Goal: Information Seeking & Learning: Learn about a topic

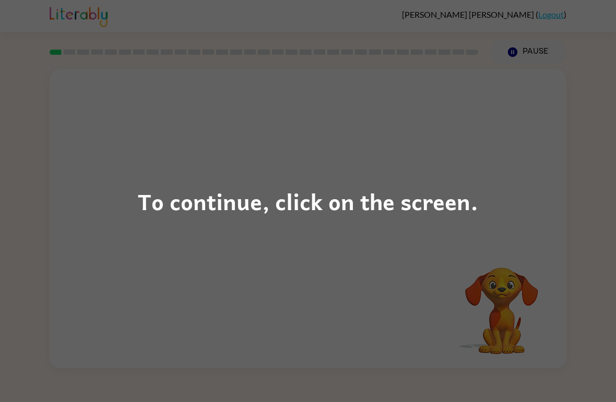
click at [524, 197] on div "To continue, click on the screen." at bounding box center [308, 201] width 616 height 402
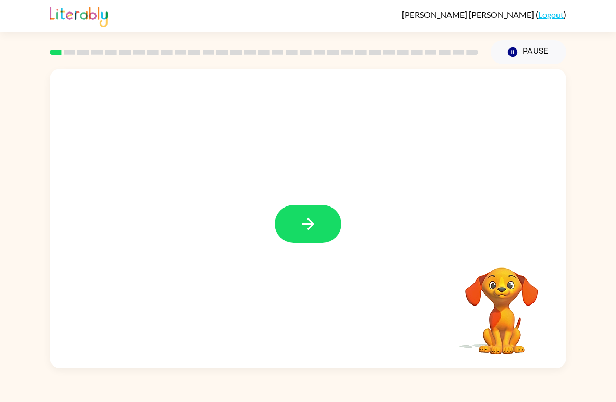
click at [318, 221] on button "button" at bounding box center [307, 224] width 67 height 38
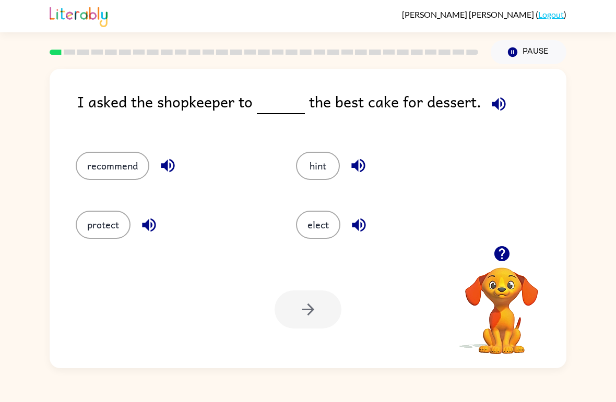
click at [99, 160] on button "recommend" at bounding box center [113, 166] width 74 height 28
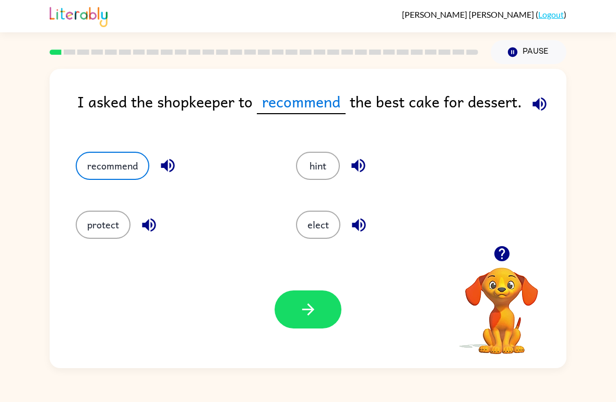
click at [287, 293] on button "button" at bounding box center [307, 310] width 67 height 38
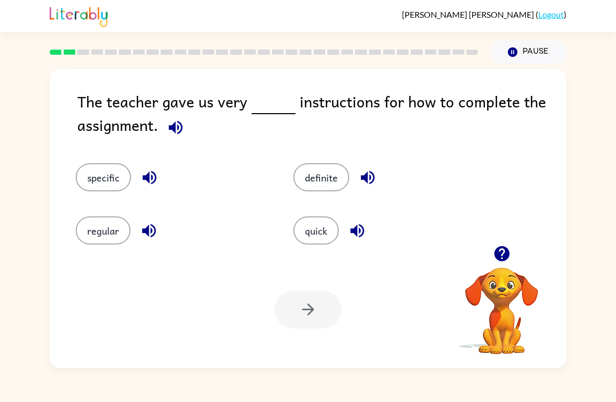
click at [112, 164] on button "specific" at bounding box center [103, 177] width 55 height 28
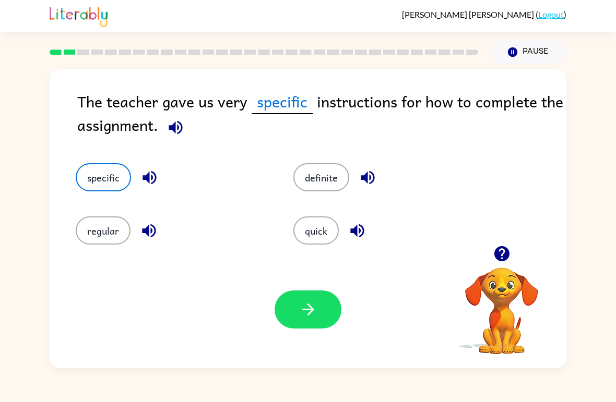
click at [309, 308] on icon "button" at bounding box center [308, 309] width 18 height 18
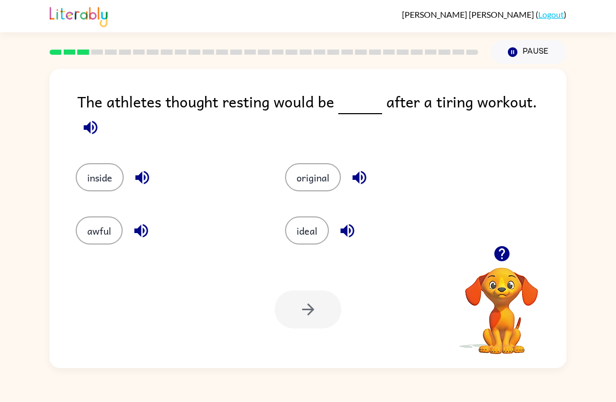
click at [309, 226] on button "ideal" at bounding box center [307, 231] width 44 height 28
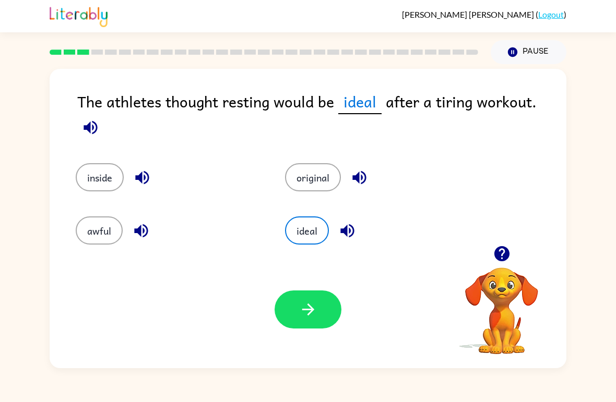
click at [318, 313] on button "button" at bounding box center [307, 310] width 67 height 38
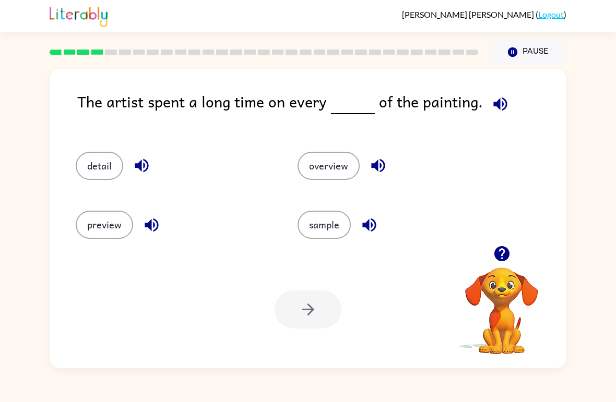
click at [98, 167] on button "detail" at bounding box center [99, 166] width 47 height 28
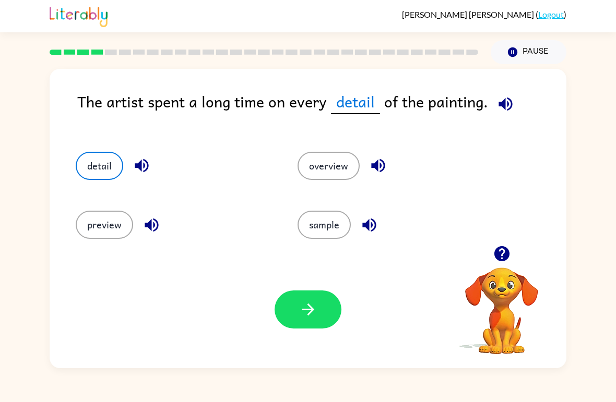
click at [306, 326] on button "button" at bounding box center [307, 310] width 67 height 38
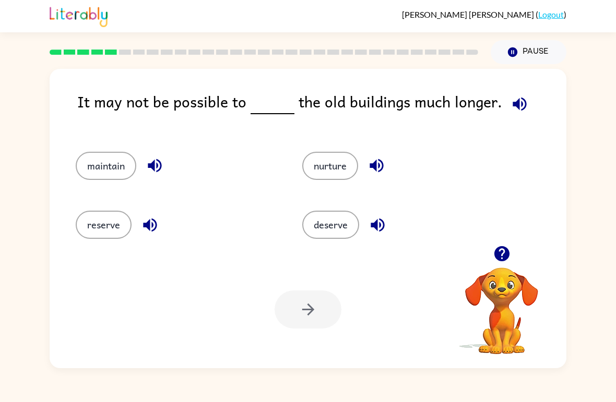
click at [99, 167] on button "maintain" at bounding box center [106, 166] width 61 height 28
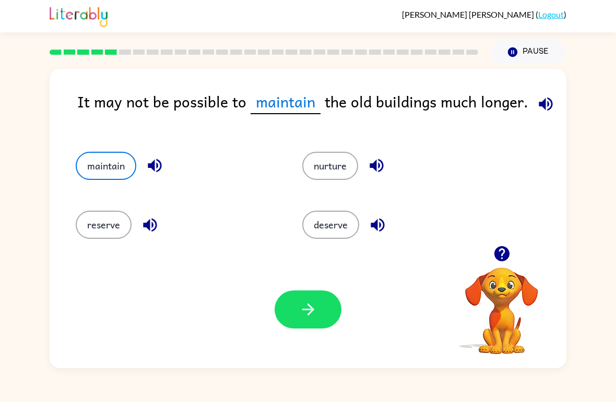
click at [301, 316] on icon "button" at bounding box center [308, 309] width 18 height 18
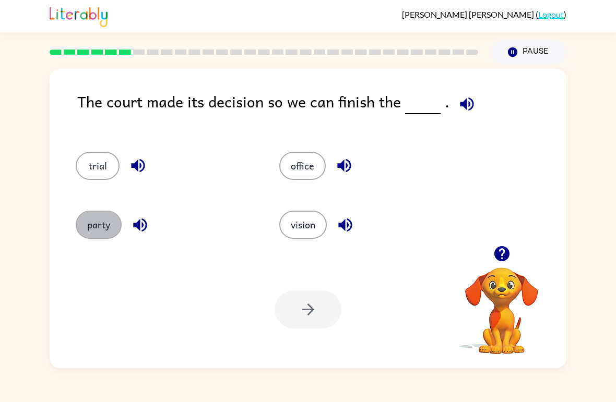
click at [85, 217] on button "party" at bounding box center [99, 225] width 46 height 28
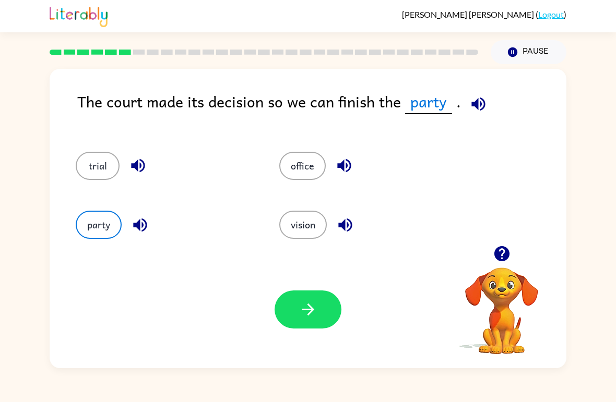
click at [291, 339] on div "Your browser must support playing .mp4 files to use Literably. Please try using…" at bounding box center [308, 309] width 516 height 117
click at [320, 316] on button "button" at bounding box center [307, 310] width 67 height 38
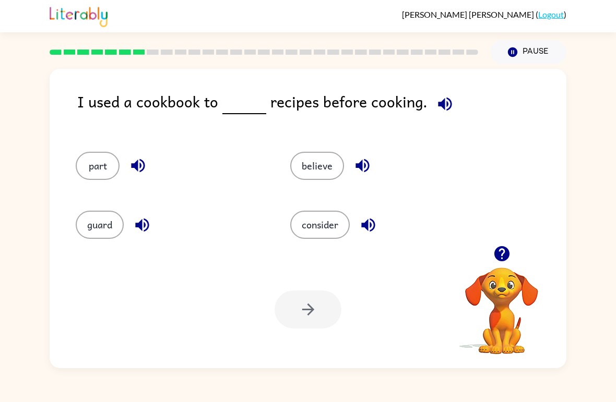
click at [101, 217] on button "guard" at bounding box center [100, 225] width 48 height 28
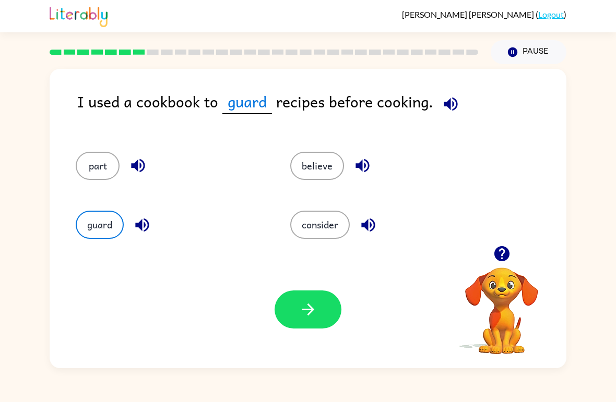
click at [314, 306] on icon "button" at bounding box center [308, 309] width 18 height 18
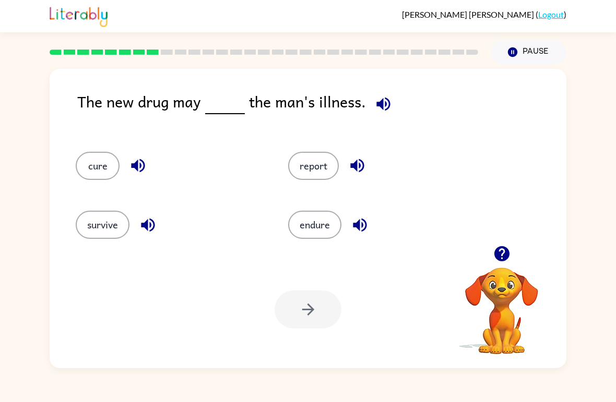
click at [329, 174] on button "report" at bounding box center [313, 166] width 51 height 28
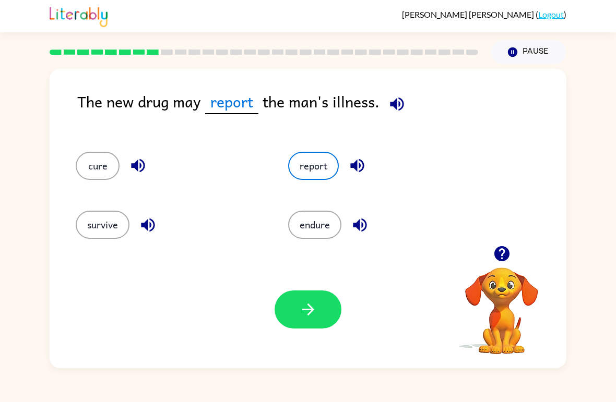
click at [310, 328] on button "button" at bounding box center [307, 310] width 67 height 38
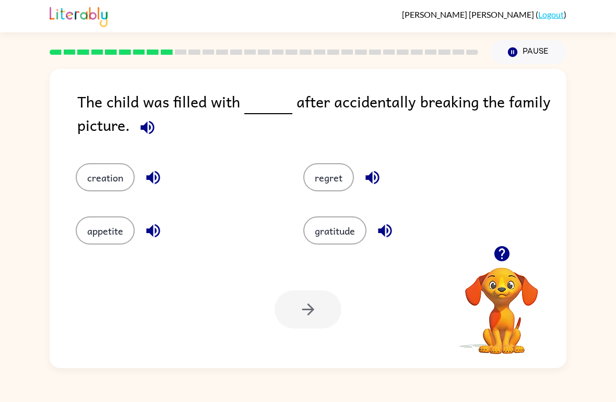
click at [314, 183] on button "regret" at bounding box center [328, 177] width 51 height 28
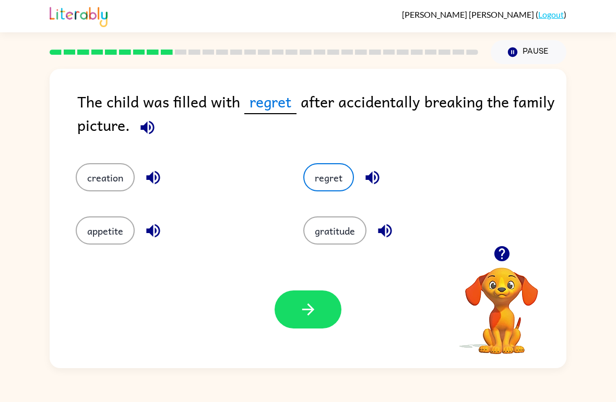
click at [328, 306] on button "button" at bounding box center [307, 310] width 67 height 38
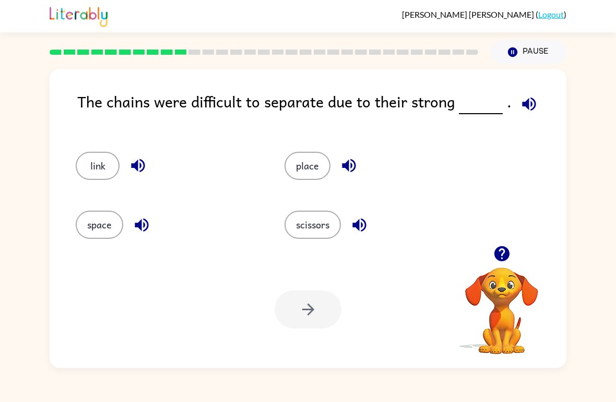
click at [94, 171] on button "link" at bounding box center [98, 166] width 44 height 28
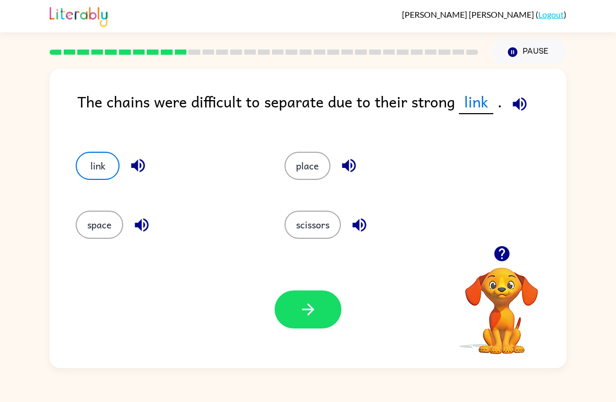
click at [94, 170] on button "link" at bounding box center [98, 166] width 44 height 28
click at [90, 154] on button "link" at bounding box center [98, 166] width 44 height 28
click at [97, 217] on button "space" at bounding box center [99, 225] width 47 height 28
click at [95, 167] on button "link" at bounding box center [98, 166] width 44 height 28
click at [94, 227] on button "space" at bounding box center [99, 225] width 47 height 28
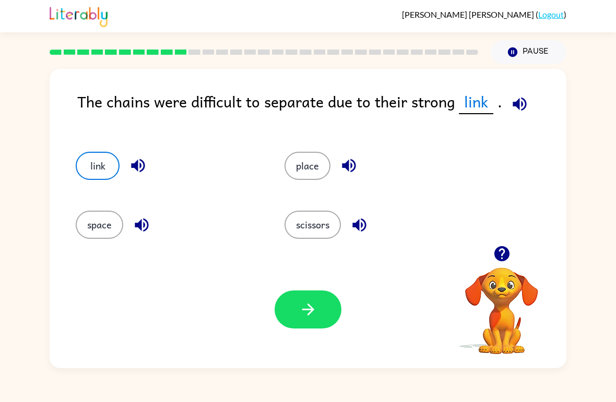
click at [92, 158] on button "link" at bounding box center [98, 166] width 44 height 28
click at [115, 238] on button "space" at bounding box center [99, 225] width 47 height 28
click at [314, 174] on button "place" at bounding box center [307, 166] width 46 height 28
click at [308, 326] on button "button" at bounding box center [307, 310] width 67 height 38
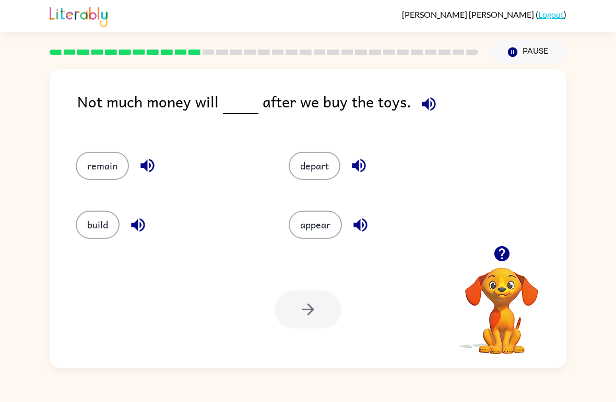
click at [97, 172] on button "remain" at bounding box center [102, 166] width 53 height 28
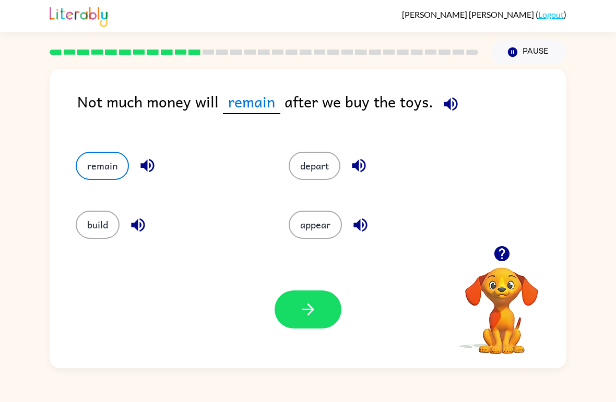
click at [306, 312] on icon "button" at bounding box center [308, 309] width 18 height 18
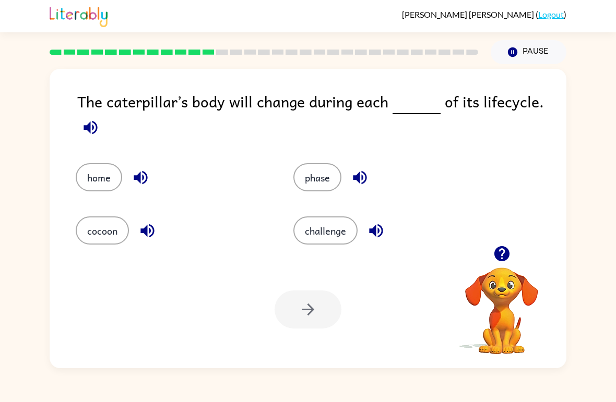
click at [93, 232] on button "cocoon" at bounding box center [102, 231] width 53 height 28
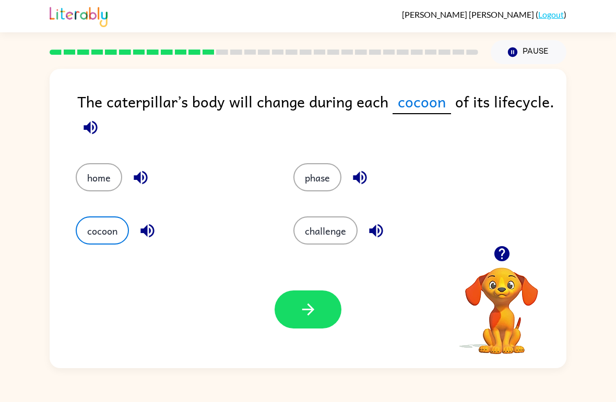
click at [299, 312] on icon "button" at bounding box center [308, 309] width 18 height 18
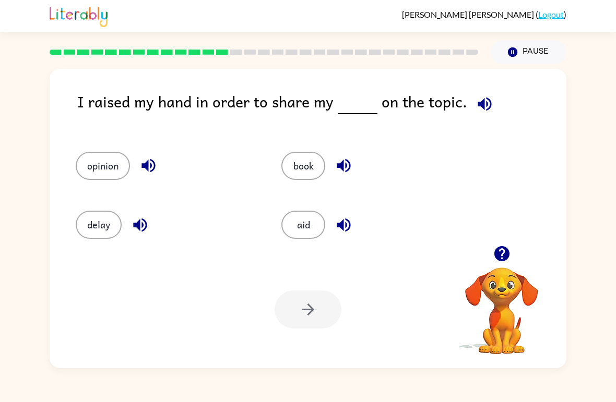
click at [121, 145] on div "opinion" at bounding box center [159, 161] width 206 height 59
click at [91, 161] on button "opinion" at bounding box center [103, 166] width 54 height 28
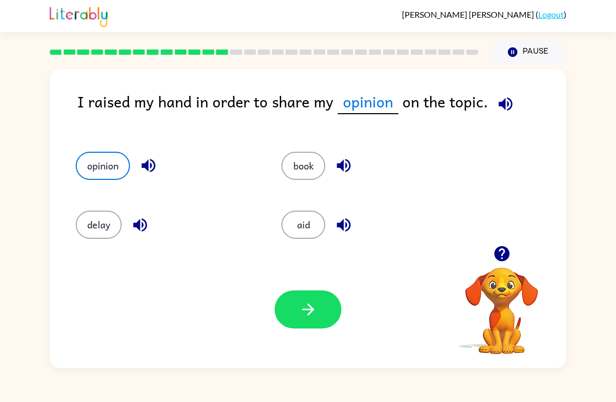
click at [304, 327] on button "button" at bounding box center [307, 310] width 67 height 38
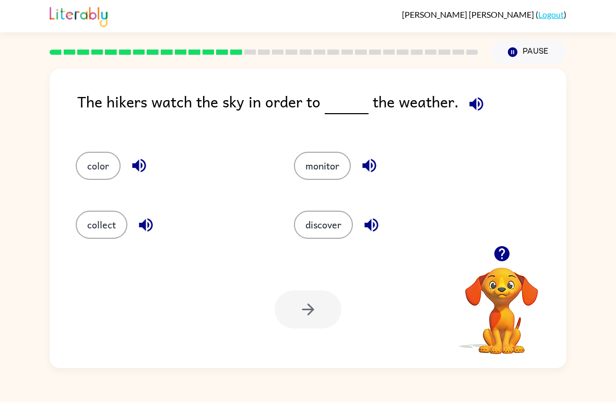
click at [320, 173] on button "monitor" at bounding box center [322, 166] width 57 height 28
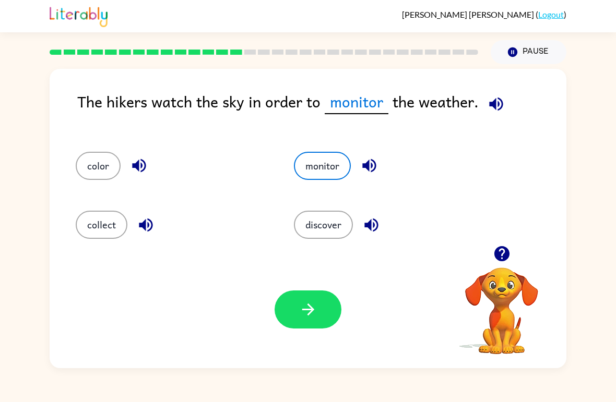
click at [307, 324] on button "button" at bounding box center [307, 310] width 67 height 38
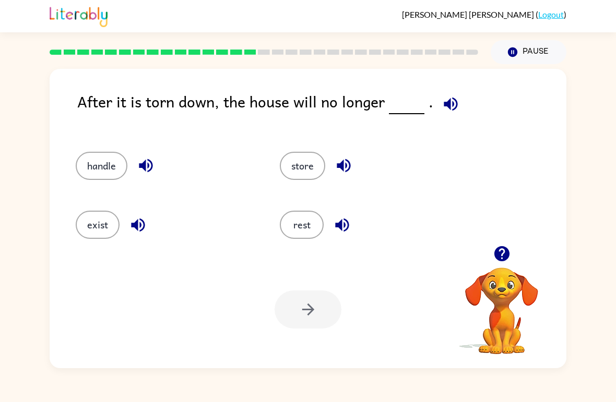
click at [88, 163] on button "handle" at bounding box center [102, 166] width 52 height 28
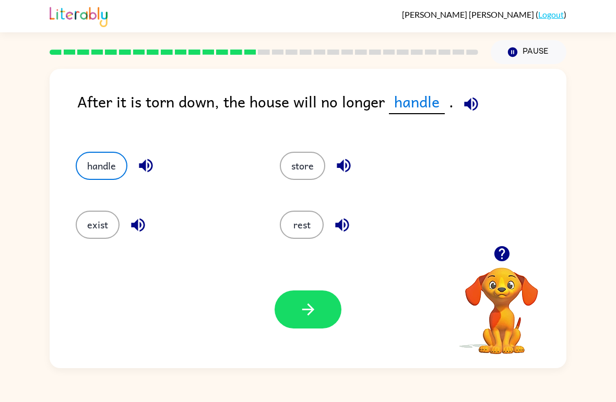
click at [311, 316] on icon "button" at bounding box center [308, 309] width 18 height 18
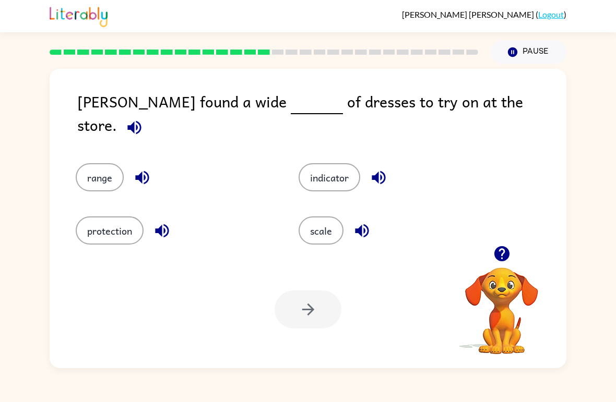
click at [324, 232] on button "scale" at bounding box center [320, 231] width 45 height 28
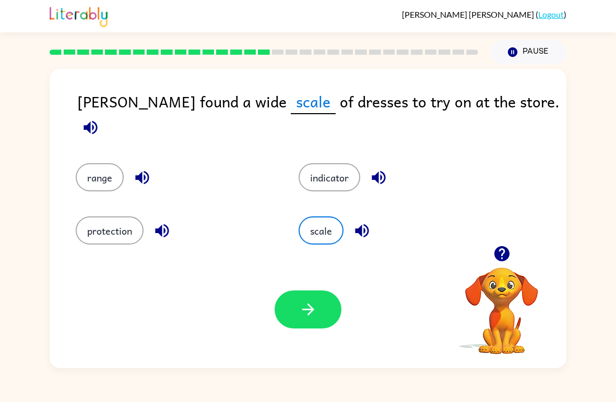
click at [320, 300] on button "button" at bounding box center [307, 310] width 67 height 38
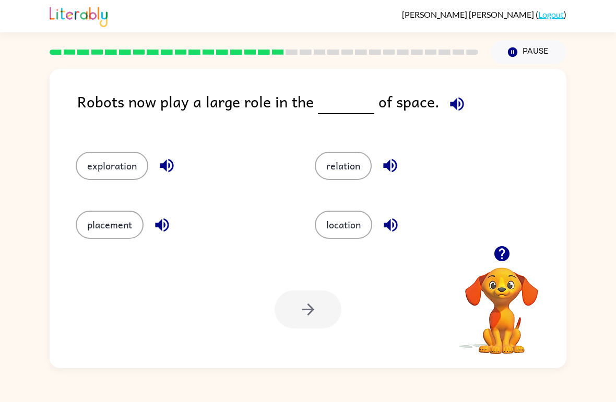
click at [366, 245] on div "location" at bounding box center [414, 220] width 239 height 59
click at [383, 231] on icon "button" at bounding box center [390, 225] width 18 height 18
click at [371, 232] on button "location" at bounding box center [343, 225] width 57 height 28
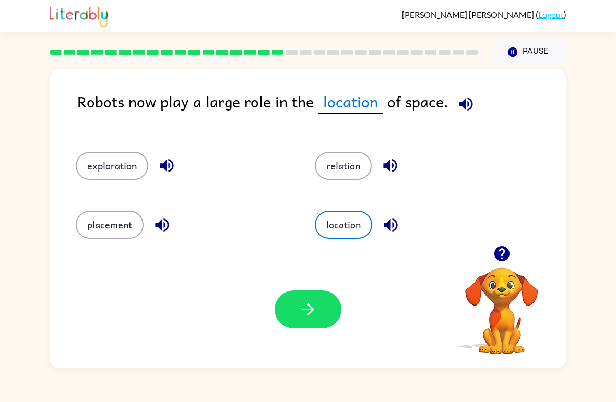
click at [317, 312] on icon "button" at bounding box center [308, 309] width 18 height 18
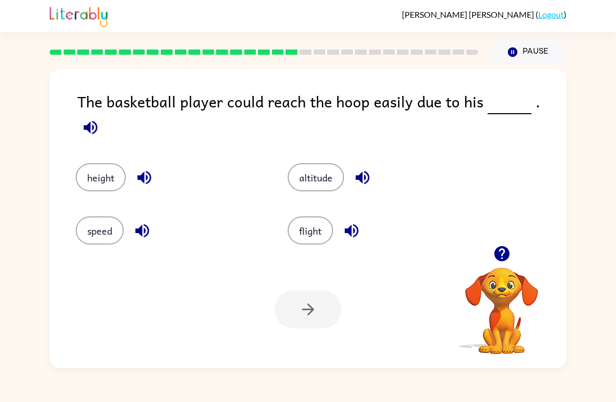
click at [90, 163] on button "height" at bounding box center [101, 177] width 50 height 28
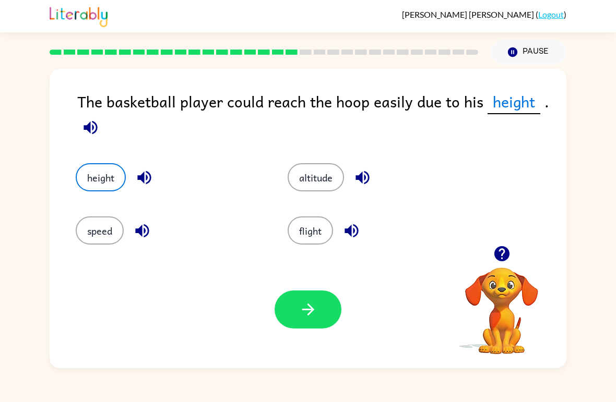
click at [303, 322] on button "button" at bounding box center [307, 310] width 67 height 38
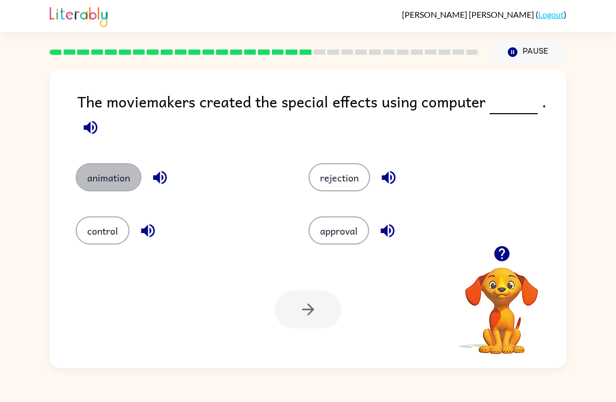
click at [106, 165] on button "animation" at bounding box center [109, 177] width 66 height 28
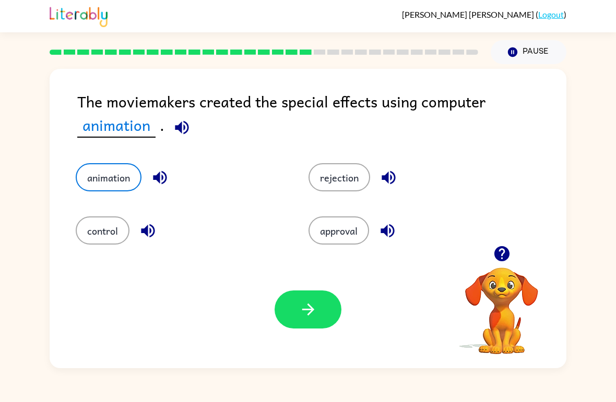
click at [293, 326] on button "button" at bounding box center [307, 310] width 67 height 38
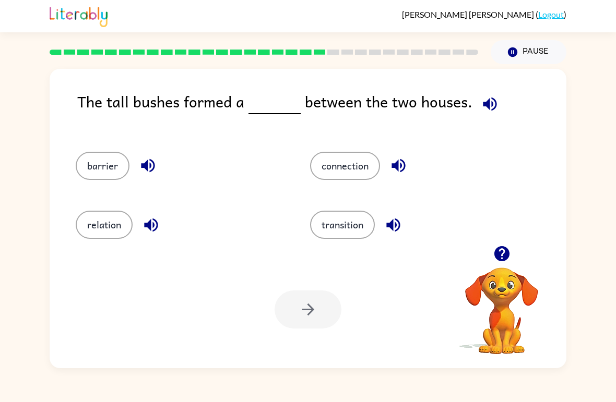
click at [348, 160] on button "connection" at bounding box center [345, 166] width 70 height 28
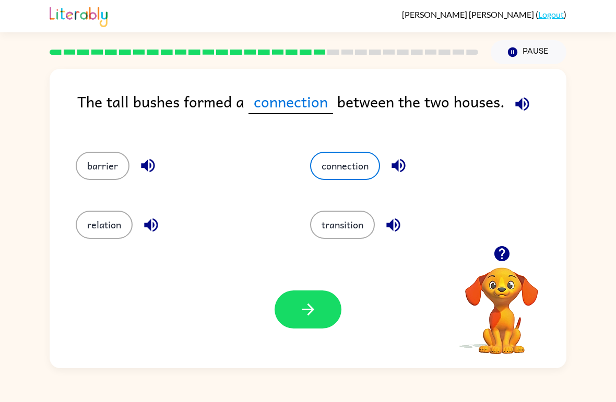
click at [314, 323] on button "button" at bounding box center [307, 310] width 67 height 38
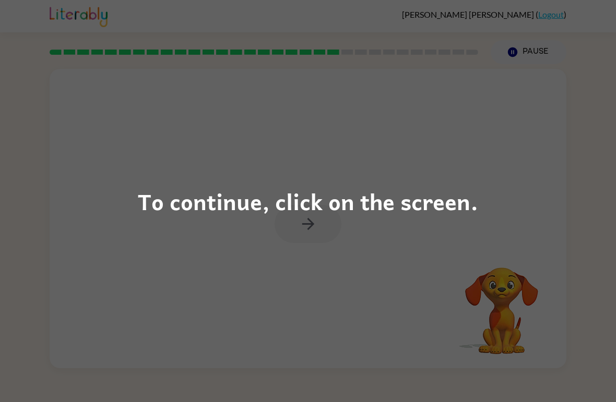
click at [253, 342] on div "To continue, click on the screen." at bounding box center [308, 201] width 616 height 402
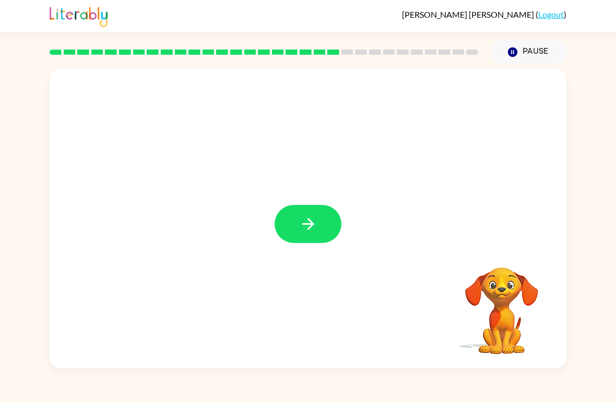
click at [291, 227] on button "button" at bounding box center [307, 224] width 67 height 38
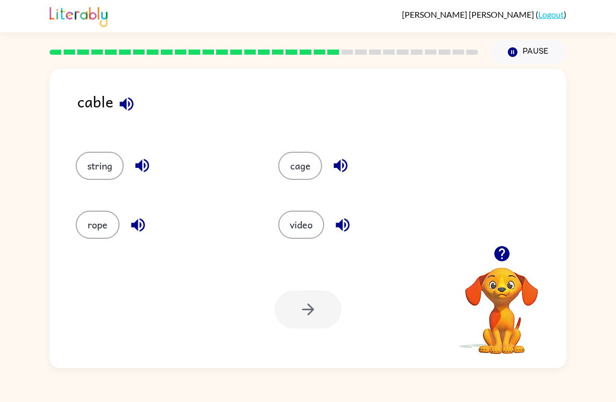
click at [99, 174] on button "string" at bounding box center [100, 166] width 48 height 28
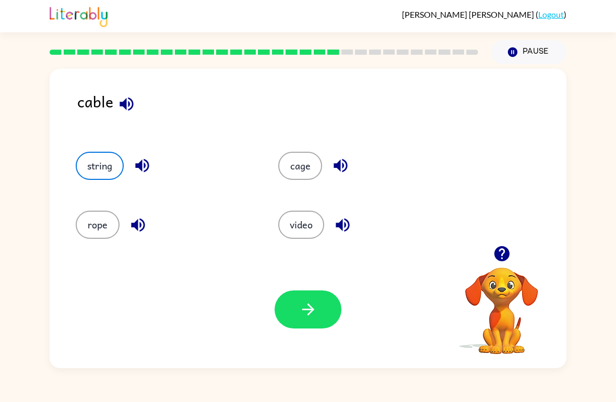
click at [291, 315] on button "button" at bounding box center [307, 310] width 67 height 38
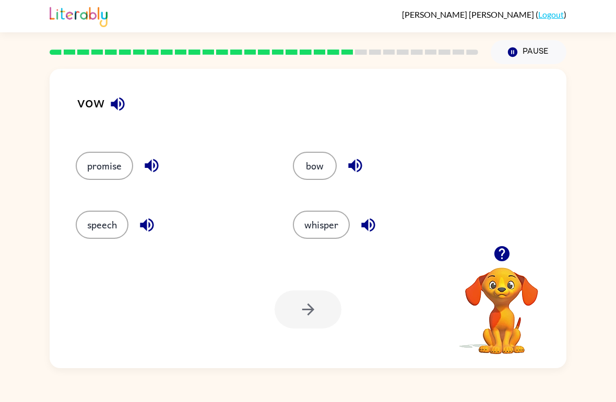
click at [319, 162] on button "bow" at bounding box center [315, 166] width 44 height 28
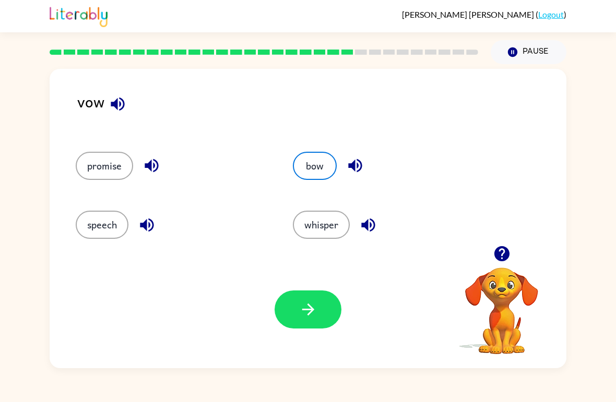
click at [309, 310] on icon "button" at bounding box center [308, 310] width 12 height 12
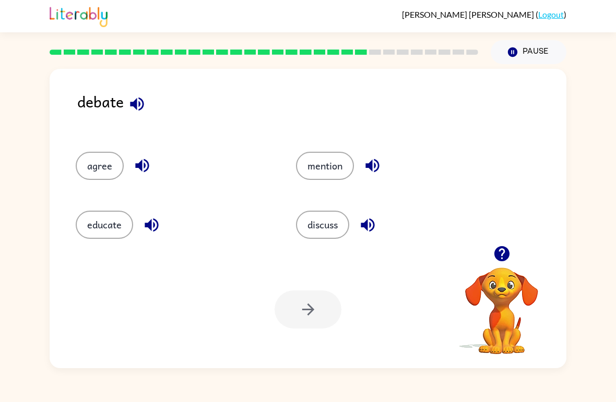
click at [327, 165] on button "mention" at bounding box center [325, 166] width 58 height 28
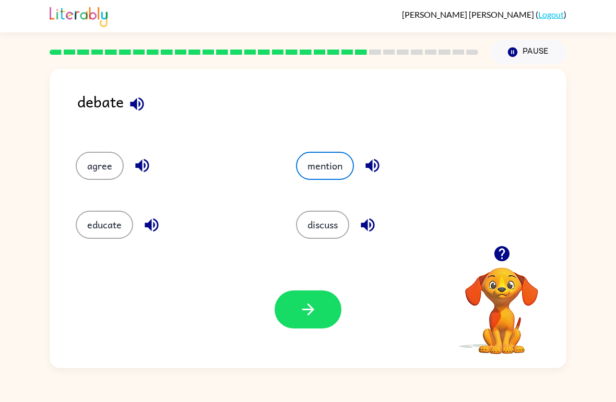
click at [314, 322] on button "button" at bounding box center [307, 310] width 67 height 38
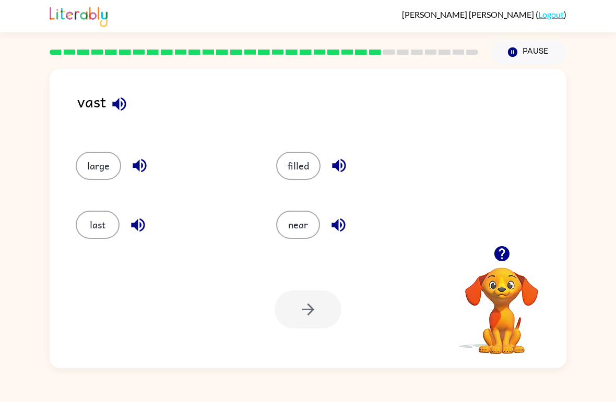
click at [331, 186] on div "filled" at bounding box center [356, 161] width 200 height 59
click at [286, 166] on button "filled" at bounding box center [298, 166] width 44 height 28
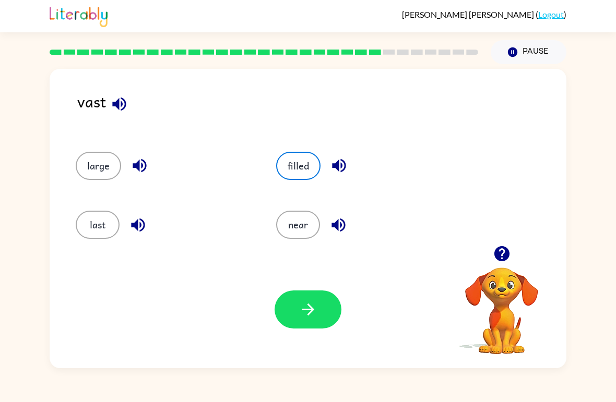
click at [304, 319] on button "button" at bounding box center [307, 310] width 67 height 38
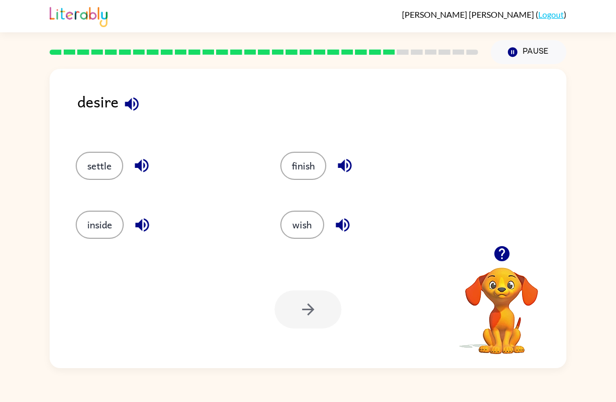
click at [92, 170] on button "settle" at bounding box center [99, 166] width 47 height 28
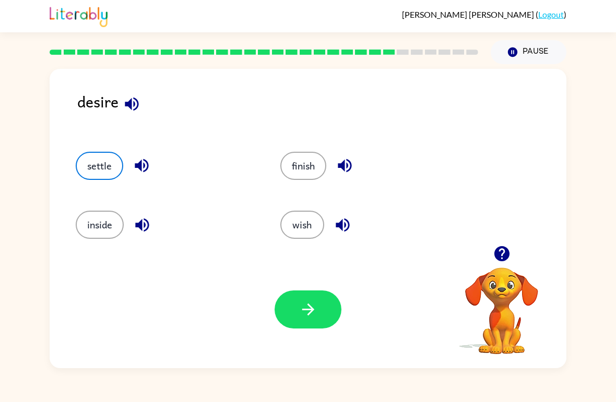
click at [337, 316] on button "button" at bounding box center [307, 310] width 67 height 38
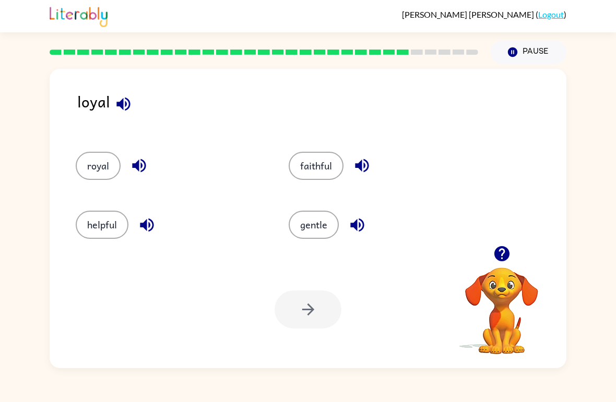
click at [104, 228] on button "helpful" at bounding box center [102, 225] width 53 height 28
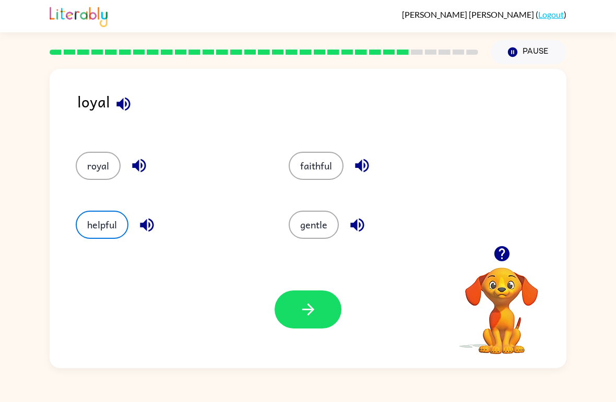
click at [290, 321] on button "button" at bounding box center [307, 310] width 67 height 38
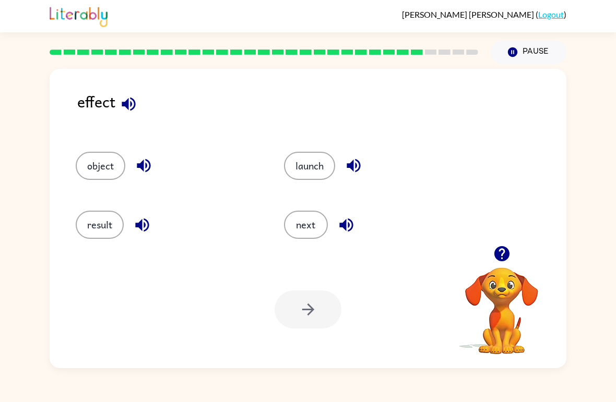
click at [97, 232] on button "result" at bounding box center [100, 225] width 48 height 28
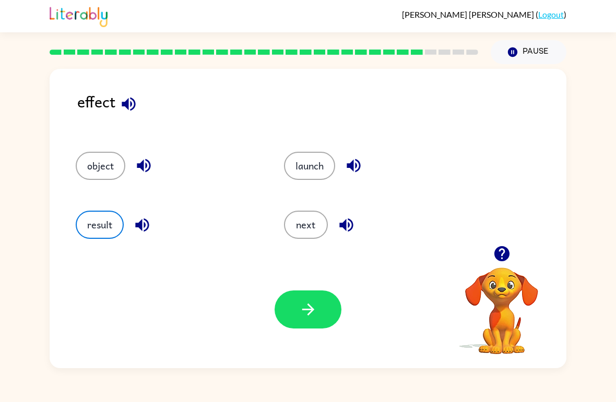
click at [304, 311] on icon "button" at bounding box center [308, 309] width 18 height 18
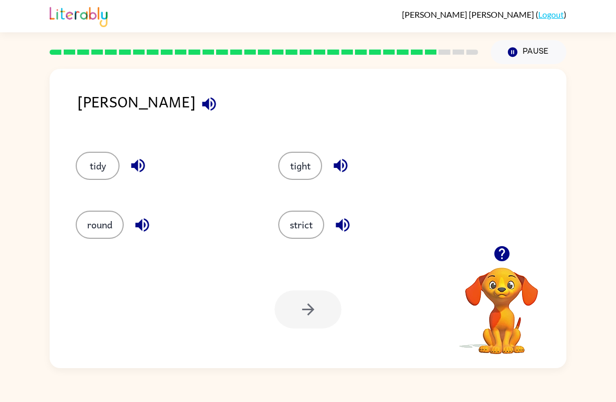
click at [123, 180] on div "tidy" at bounding box center [165, 166] width 178 height 28
click at [125, 169] on button "button" at bounding box center [138, 165] width 27 height 27
click at [117, 172] on button "tidy" at bounding box center [98, 166] width 44 height 28
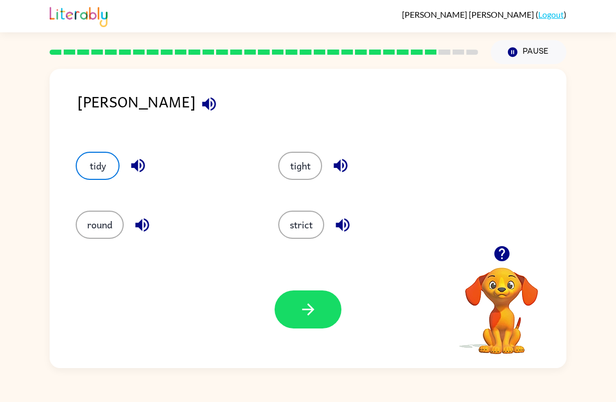
click at [294, 328] on button "button" at bounding box center [307, 310] width 67 height 38
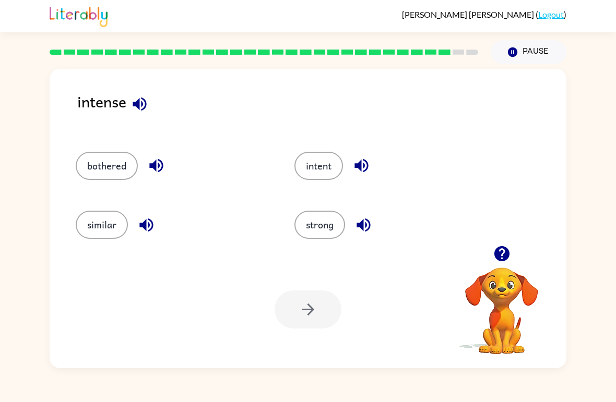
click at [116, 180] on button "bothered" at bounding box center [107, 166] width 62 height 28
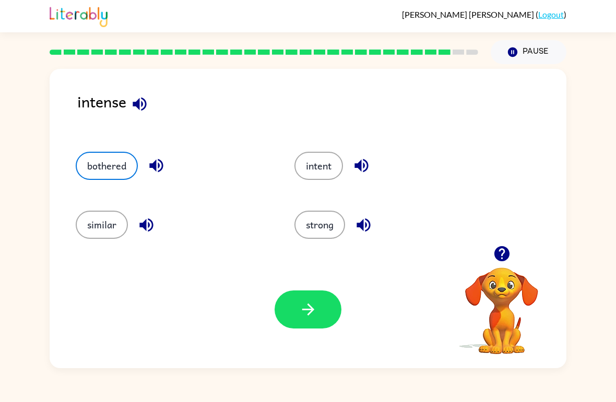
click at [115, 179] on button "bothered" at bounding box center [107, 166] width 62 height 28
click at [306, 317] on icon "button" at bounding box center [308, 309] width 18 height 18
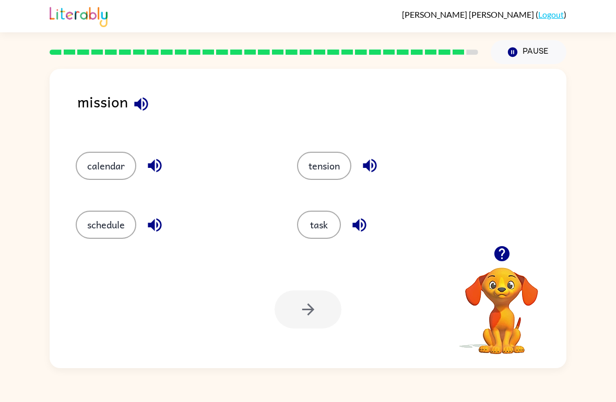
click at [322, 238] on button "task" at bounding box center [319, 225] width 44 height 28
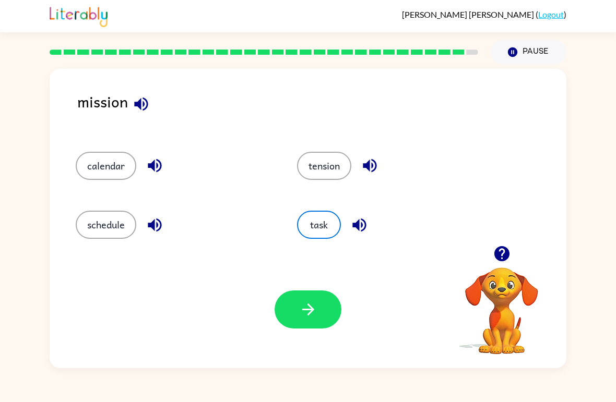
click at [320, 316] on button "button" at bounding box center [307, 310] width 67 height 38
